Goal: Task Accomplishment & Management: Manage account settings

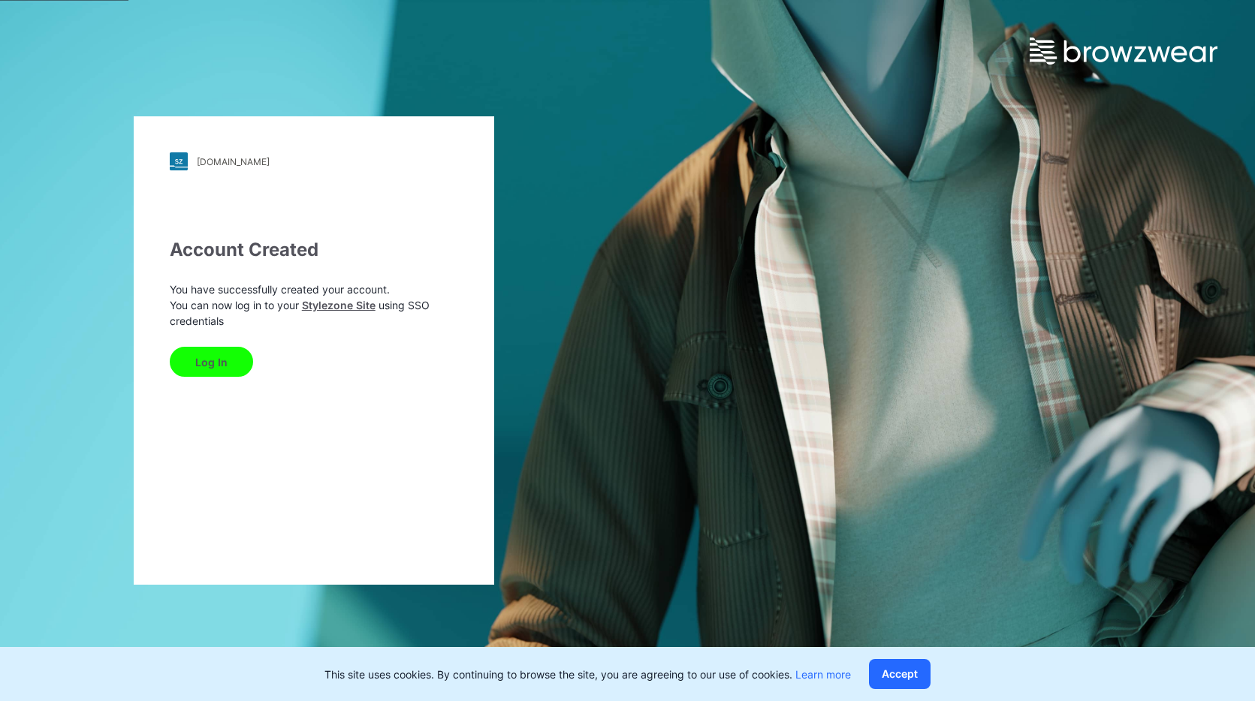
click at [209, 357] on button "Log In" at bounding box center [211, 362] width 83 height 30
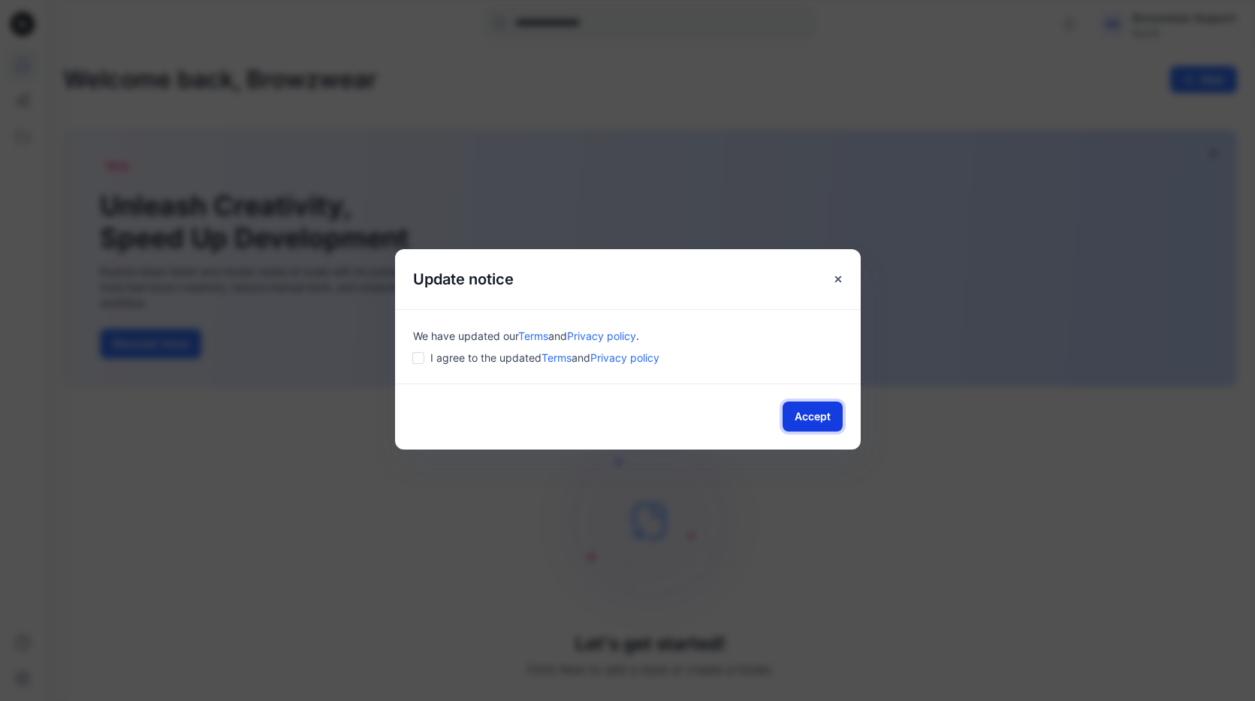
click at [793, 414] on button "Accept" at bounding box center [812, 417] width 60 height 30
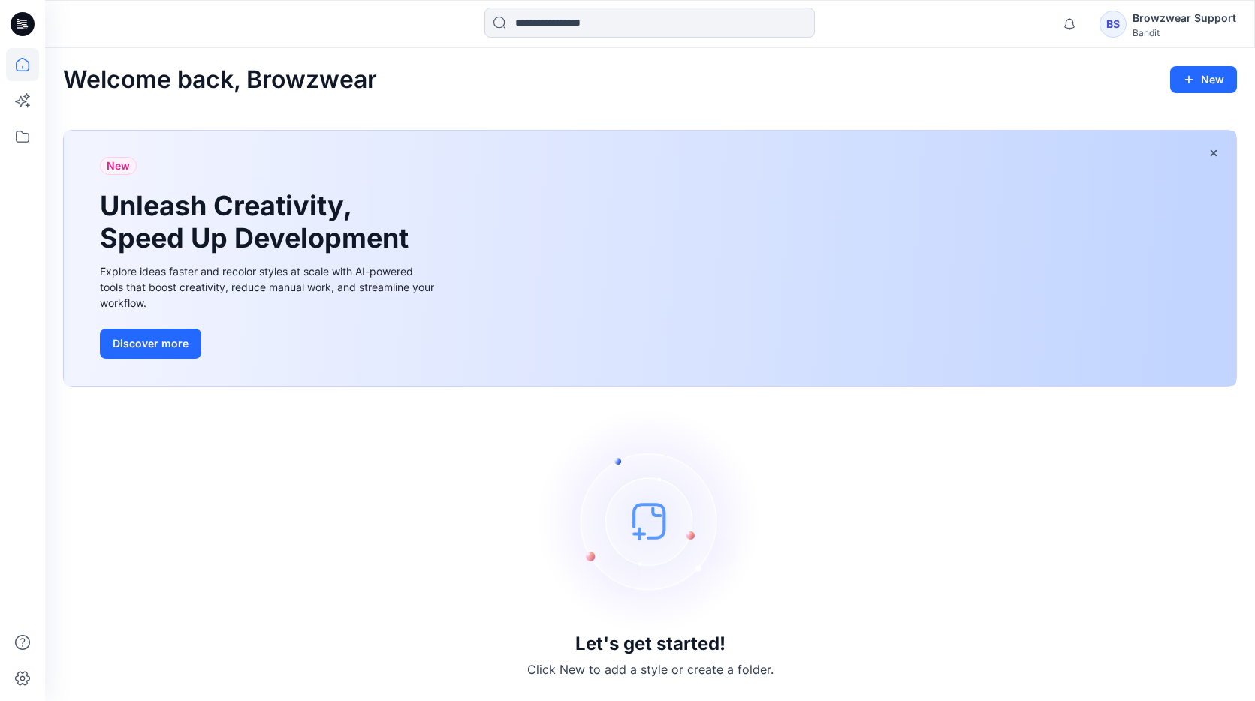
click at [1189, 11] on div "Browzwear Support" at bounding box center [1184, 18] width 104 height 18
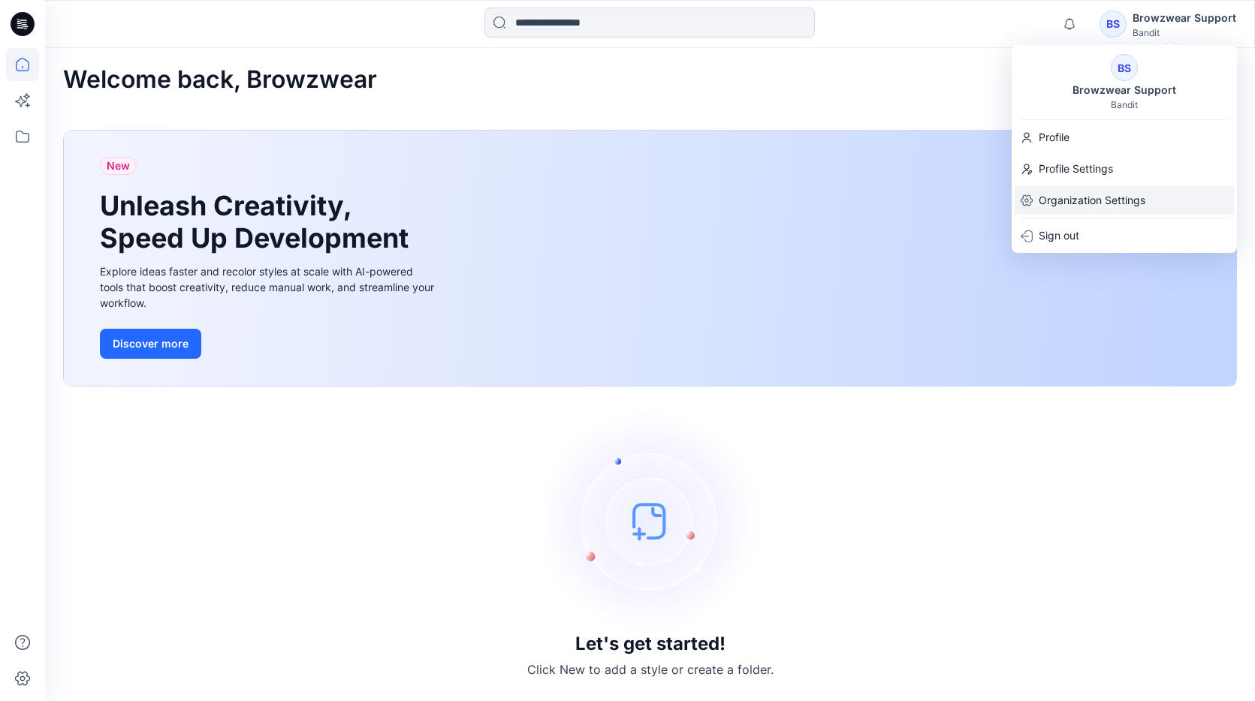
click at [1102, 194] on p "Organization Settings" at bounding box center [1091, 200] width 107 height 29
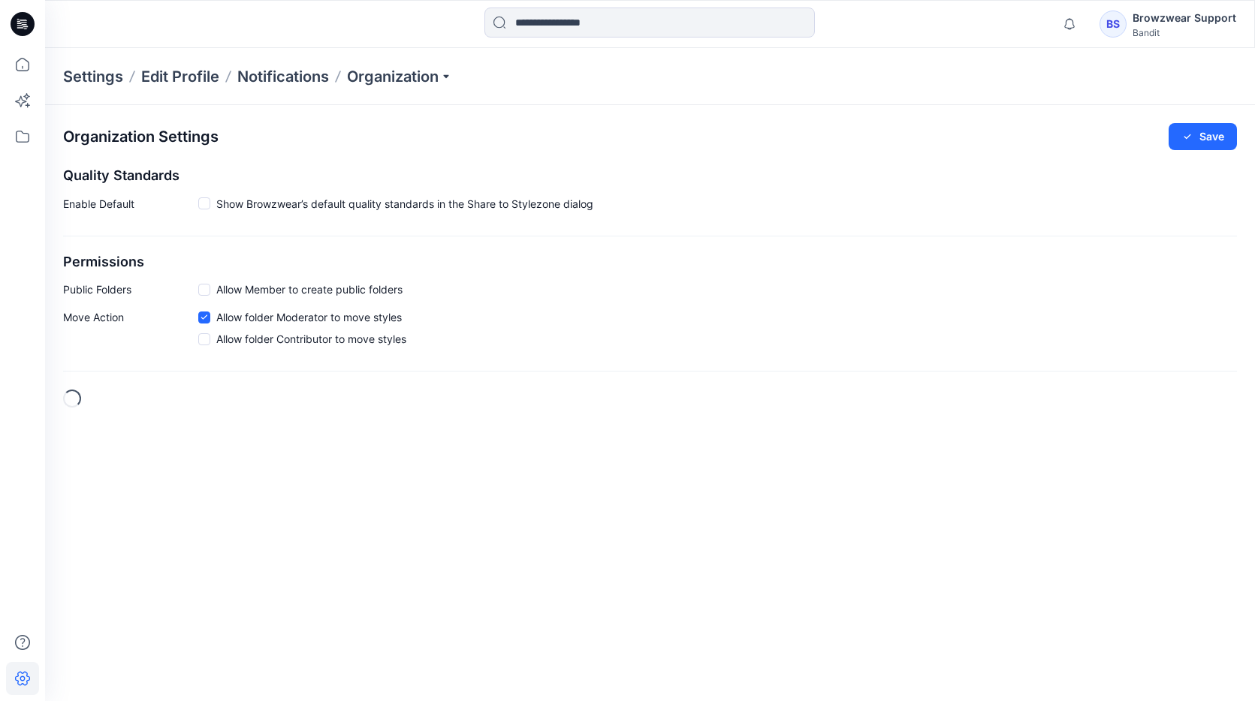
click at [430, 62] on div "Settings Edit Profile Notifications Organization" at bounding box center [650, 76] width 1210 height 57
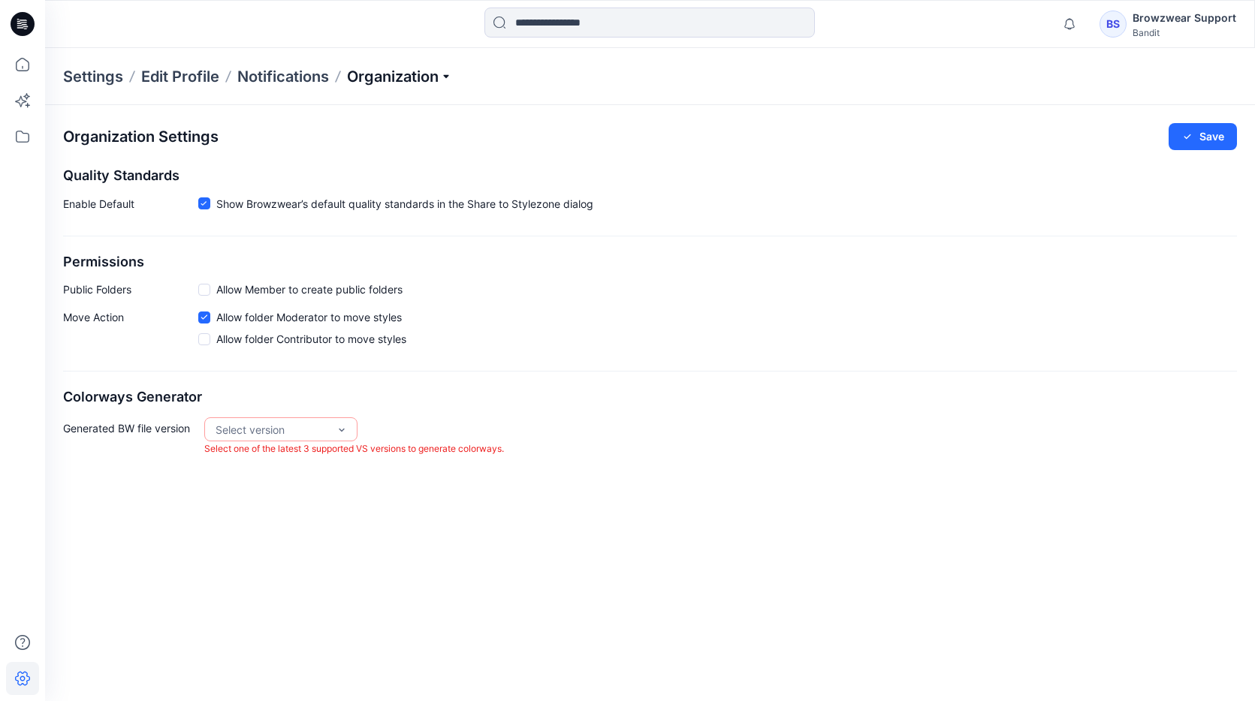
click at [425, 71] on p "Organization" at bounding box center [399, 76] width 105 height 21
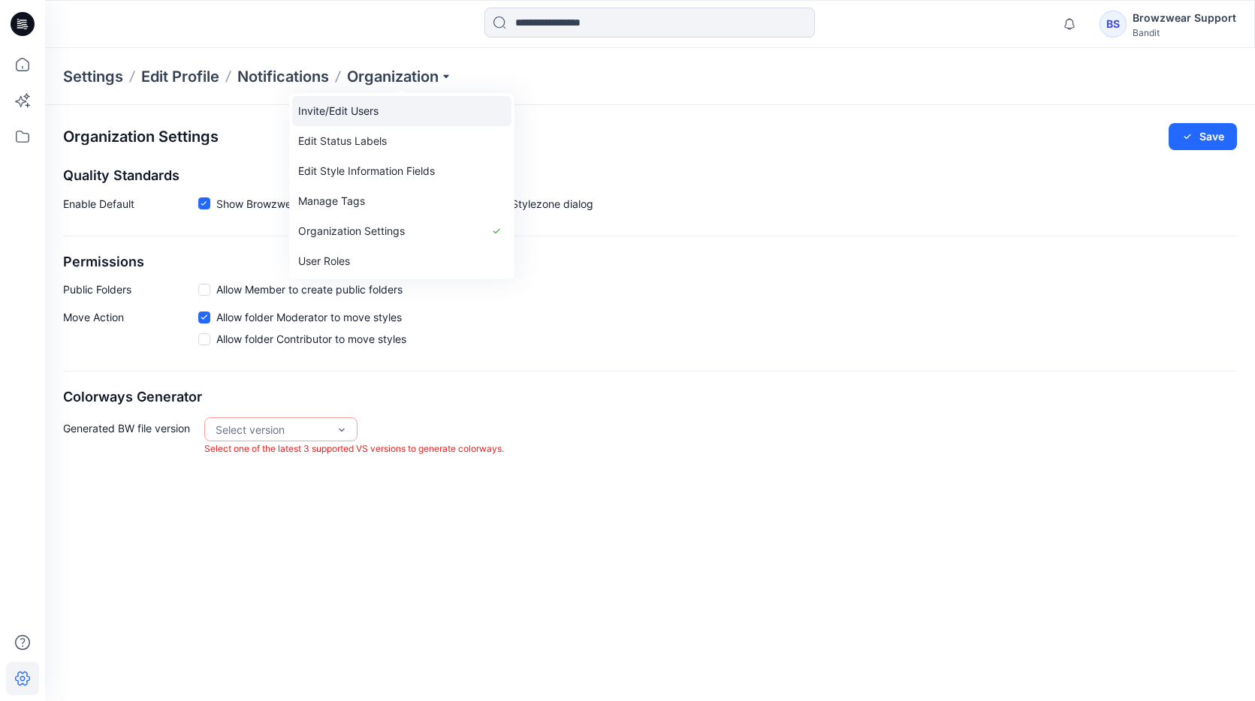
click at [386, 116] on link "Invite/Edit Users" at bounding box center [401, 111] width 219 height 30
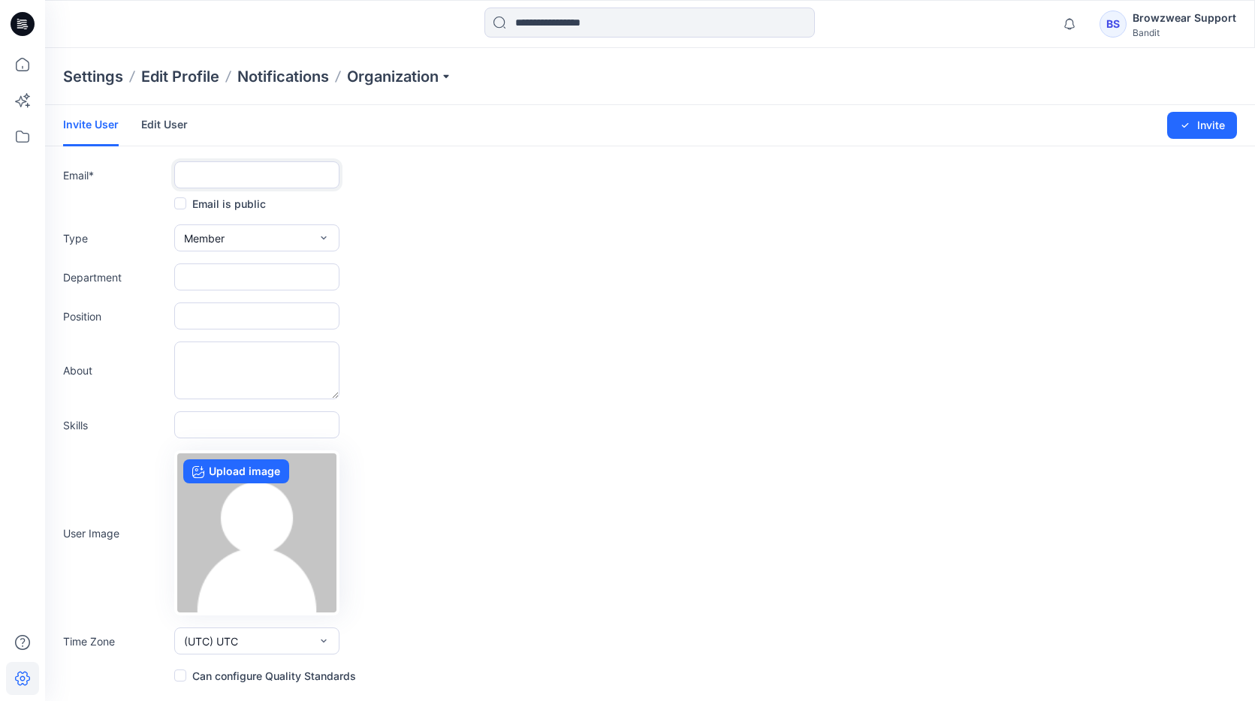
click at [204, 170] on input "text" at bounding box center [256, 174] width 165 height 27
paste input "**********"
type input "**********"
click at [235, 240] on button "Member" at bounding box center [256, 238] width 165 height 27
click at [242, 329] on button "Admin" at bounding box center [256, 333] width 159 height 30
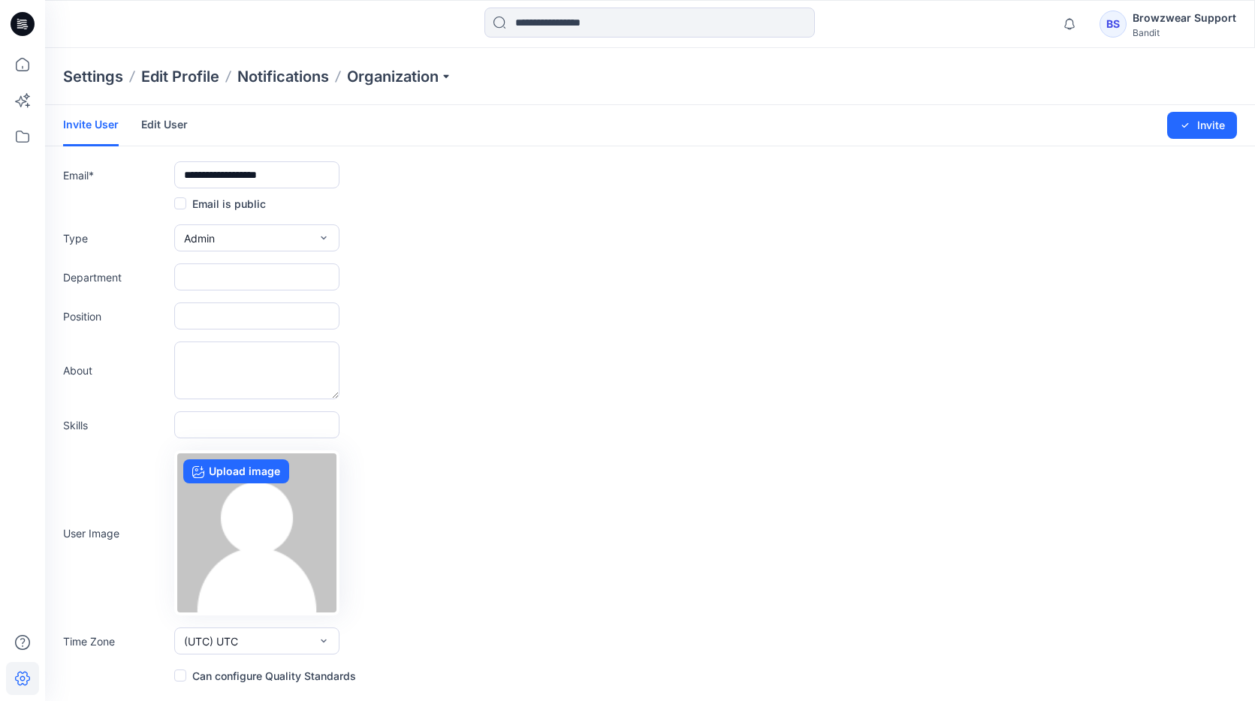
click at [182, 674] on span at bounding box center [180, 676] width 12 height 12
click at [1193, 132] on button "Invite" at bounding box center [1202, 125] width 70 height 27
